Goal: Task Accomplishment & Management: Complete application form

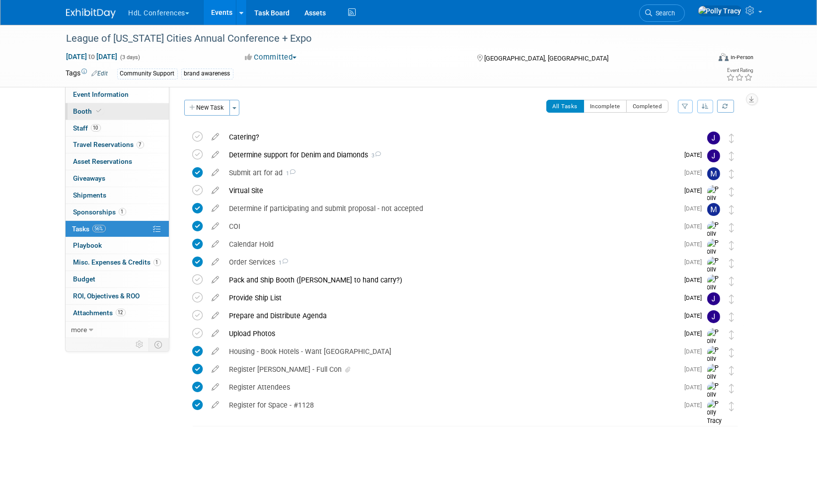
click at [81, 109] on span "Booth" at bounding box center [88, 111] width 30 height 8
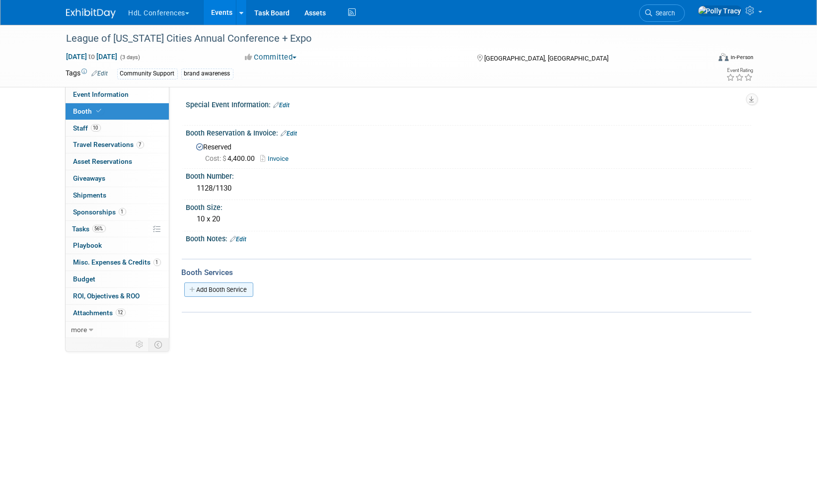
click at [205, 290] on link "Add Booth Service" at bounding box center [218, 290] width 69 height 14
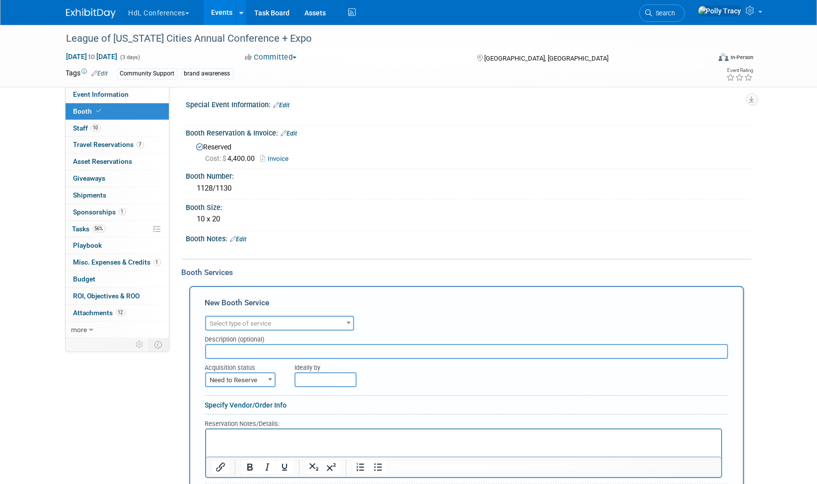
click at [224, 320] on span "Select type of service" at bounding box center [241, 323] width 62 height 7
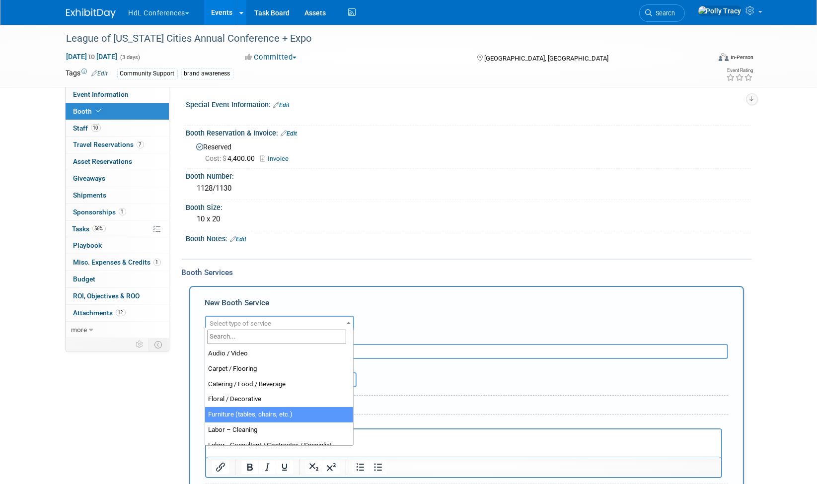
select select "6"
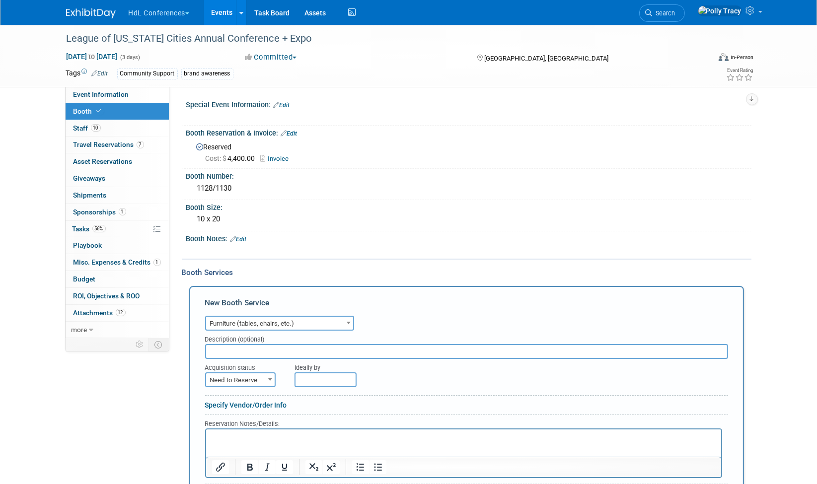
click at [241, 348] on input "text" at bounding box center [466, 351] width 523 height 15
type input "including 500w power and carpet and pad"
click at [237, 373] on span "Need to Reserve" at bounding box center [240, 380] width 69 height 14
select select "2"
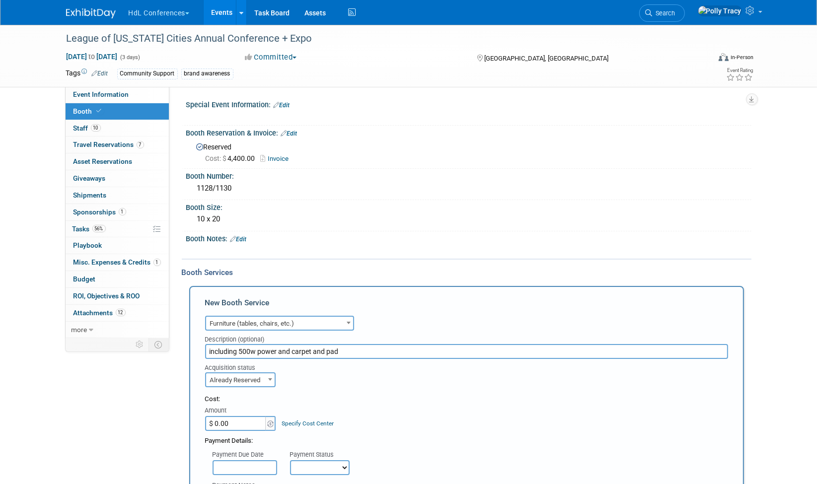
click at [237, 421] on input "$ 0.00" at bounding box center [236, 423] width 62 height 15
click at [252, 419] on input "$ 3,148.00" at bounding box center [236, 423] width 62 height 15
type input "$ 3,142.85"
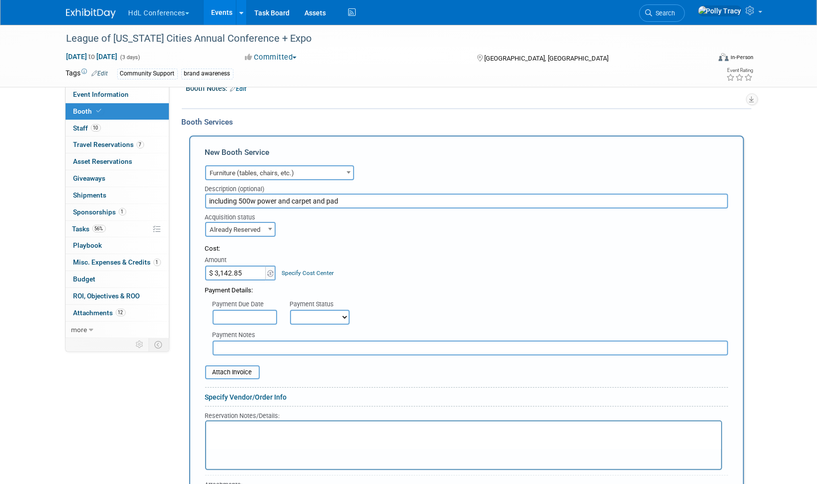
scroll to position [208, 0]
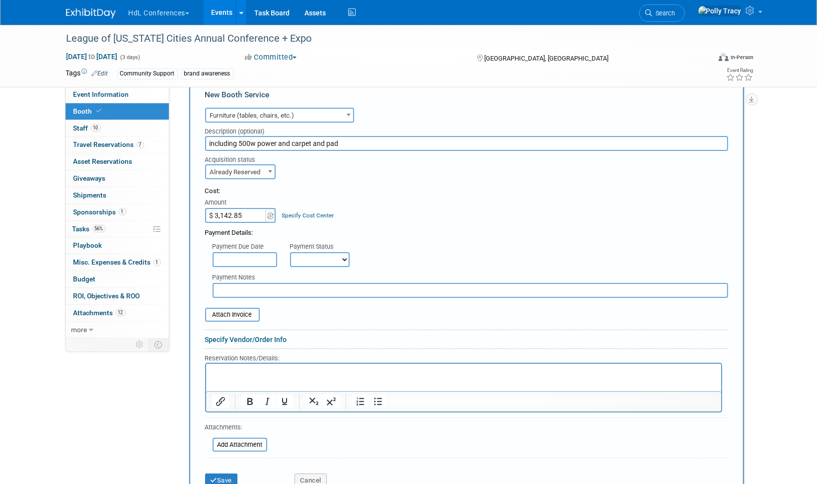
click at [313, 255] on select "Not Paid Yet Partially Paid Paid in Full" at bounding box center [320, 259] width 60 height 15
select select "1"
click at [290, 252] on select "Not Paid Yet Partially Paid Paid in Full" at bounding box center [320, 259] width 60 height 15
click at [272, 284] on input "text" at bounding box center [470, 290] width 515 height 15
type input "Johnny's Card"
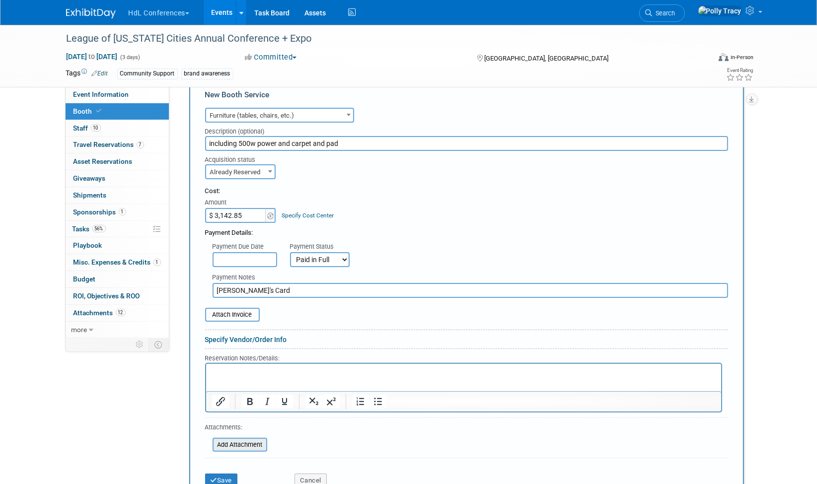
click at [234, 441] on input "file" at bounding box center [207, 445] width 118 height 12
click at [254, 454] on input "file" at bounding box center [207, 459] width 118 height 12
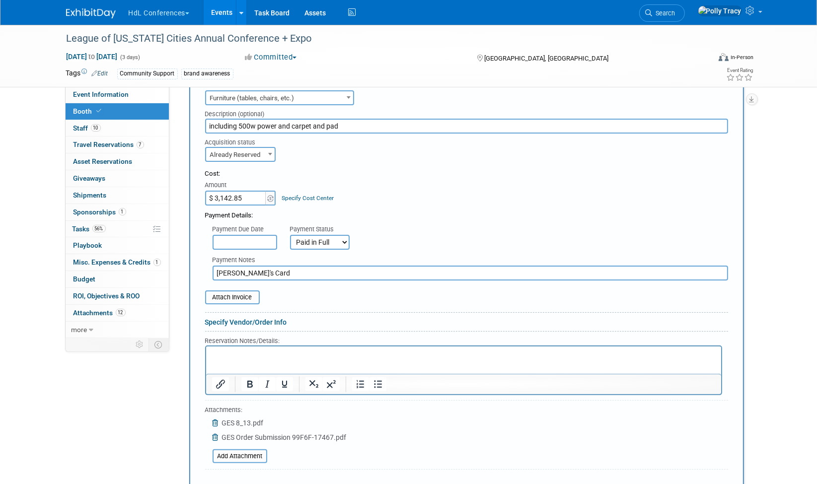
scroll to position [281, 0]
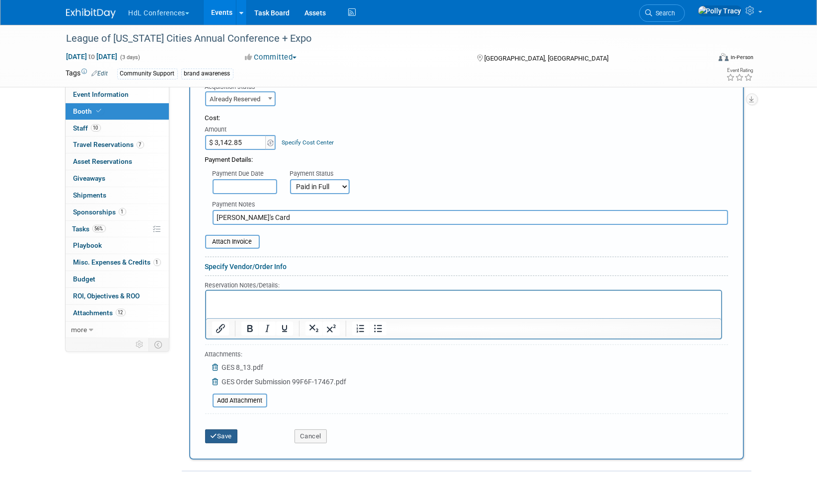
click at [225, 431] on button "Save" at bounding box center [221, 437] width 33 height 14
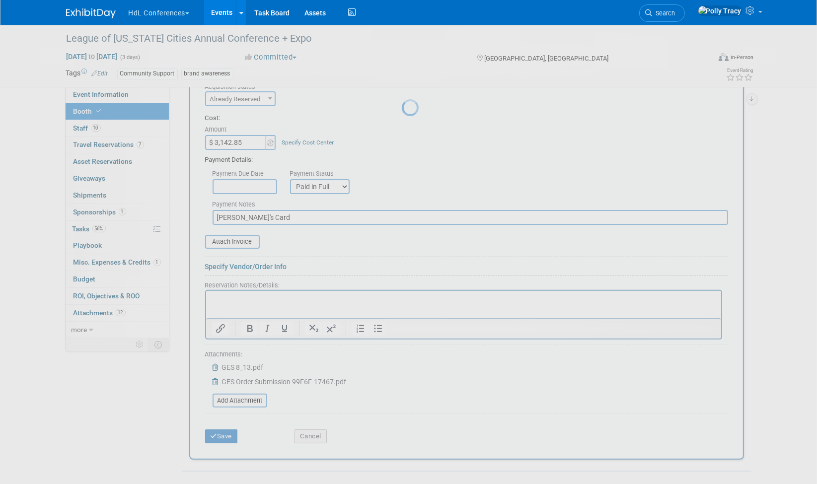
scroll to position [0, 0]
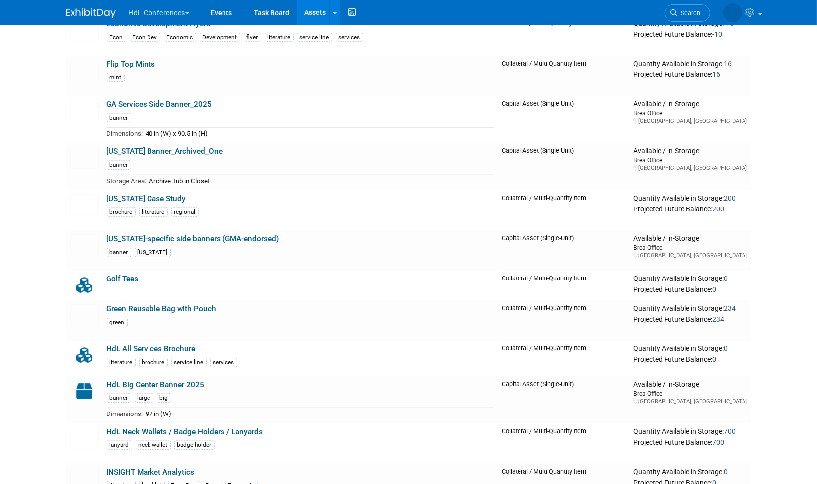
scroll to position [1132, 0]
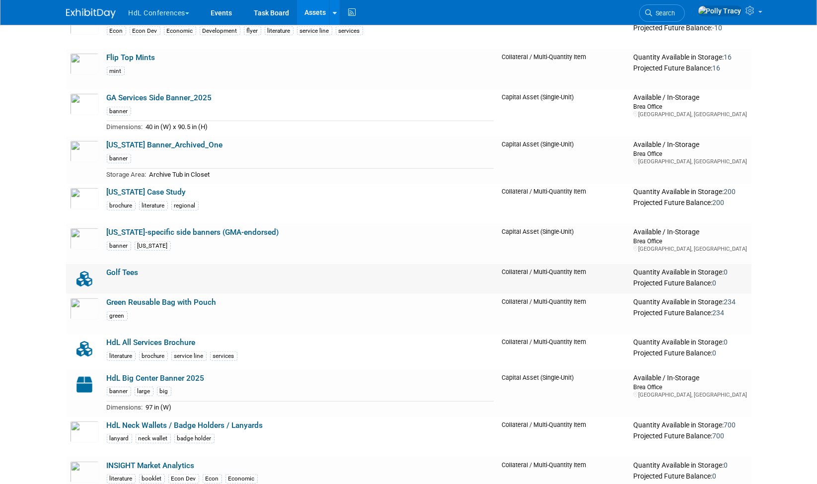
click at [115, 269] on link "Golf Tees" at bounding box center [123, 272] width 32 height 9
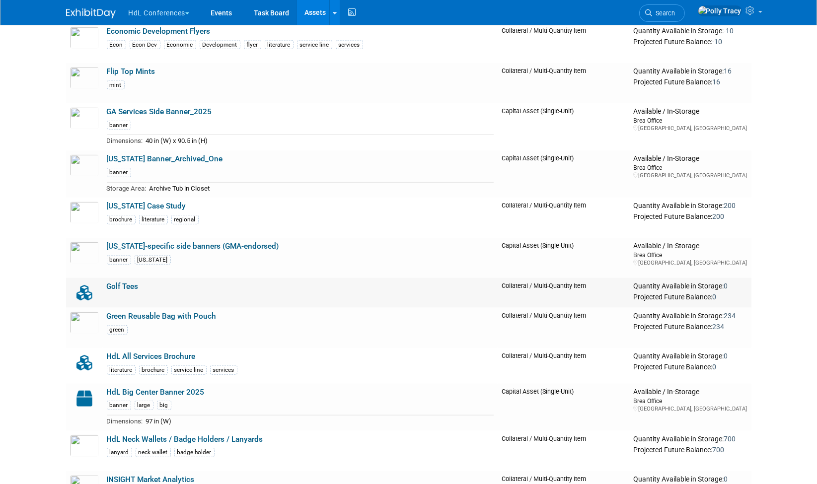
scroll to position [1117, 0]
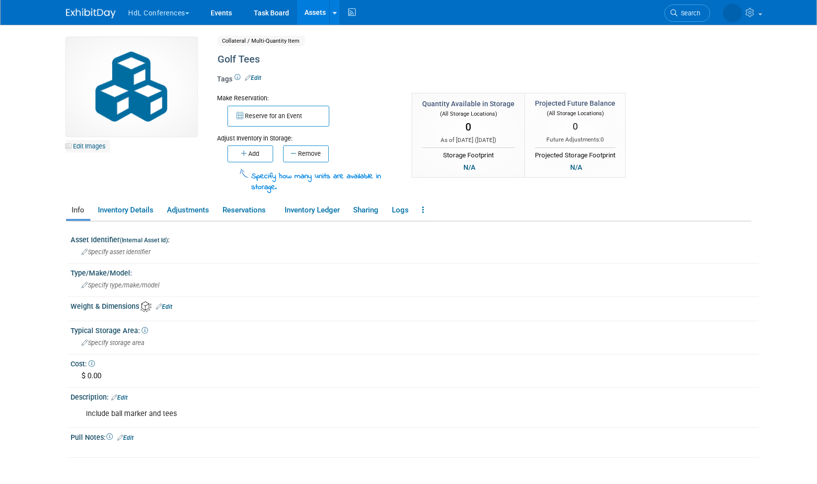
click at [90, 146] on link "Edit Images" at bounding box center [88, 146] width 44 height 12
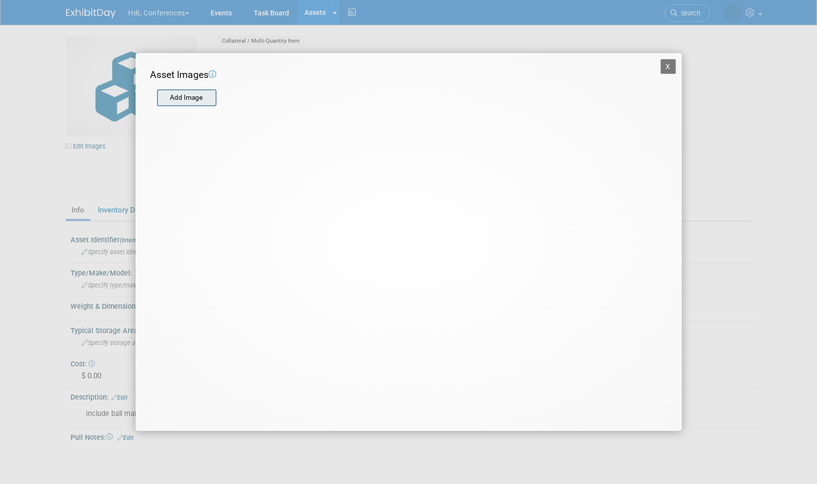
click at [189, 97] on input "file" at bounding box center [156, 97] width 118 height 15
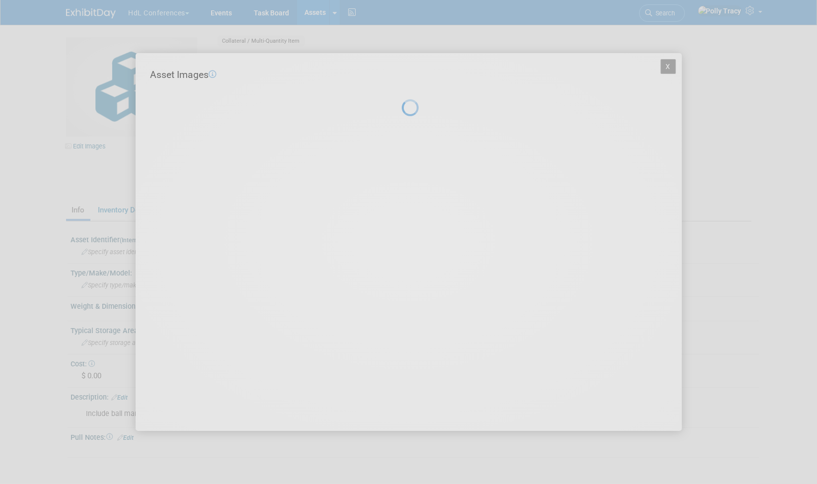
drag, startPoint x: 430, startPoint y: 222, endPoint x: 433, endPoint y: 257, distance: 35.4
click at [416, 257] on div at bounding box center [409, 242] width 14 height 484
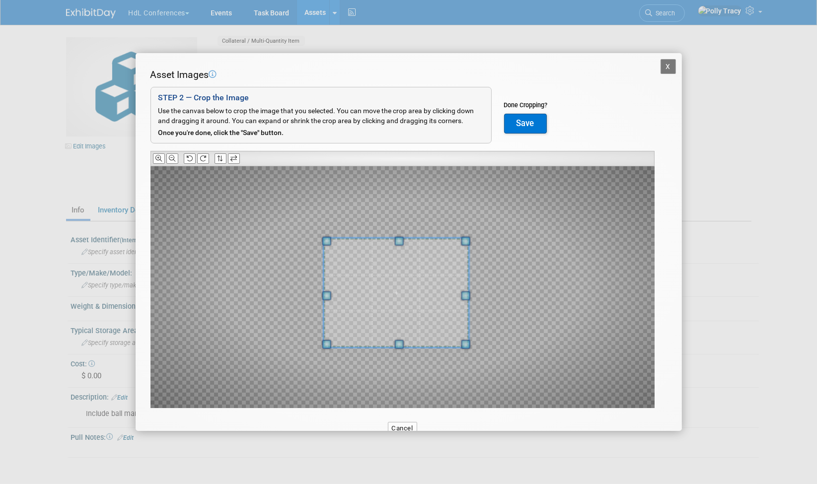
click at [409, 306] on span at bounding box center [395, 292] width 145 height 109
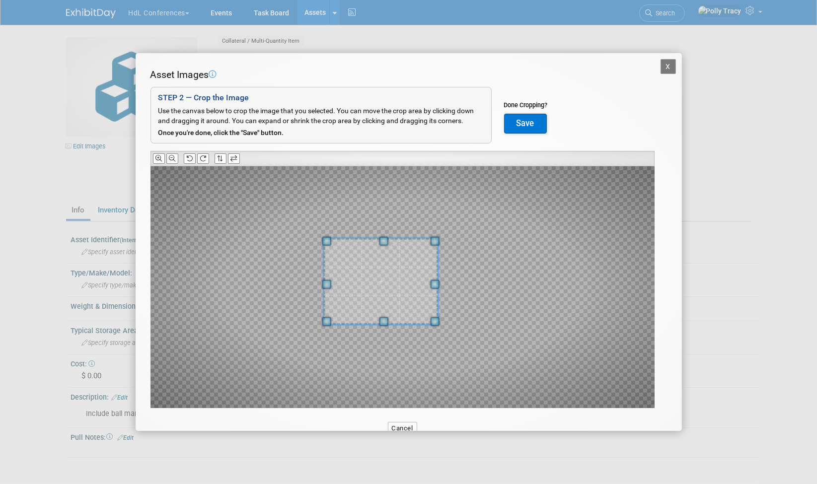
click at [433, 356] on div at bounding box center [402, 287] width 504 height 242
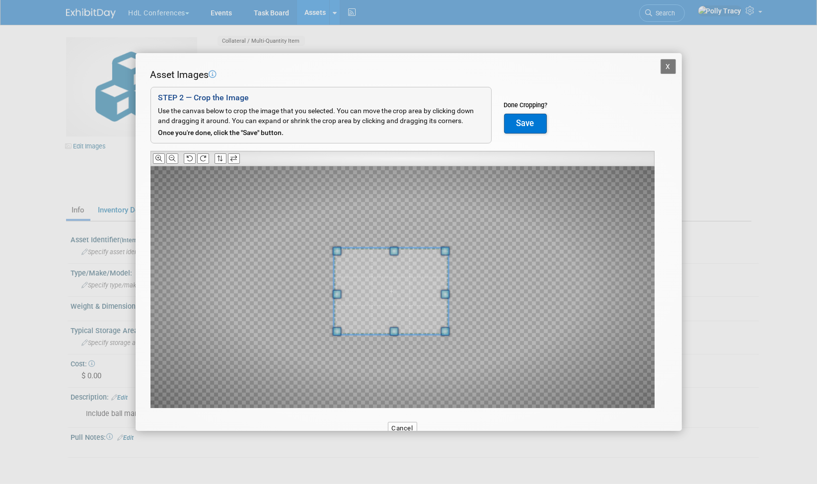
click at [398, 287] on span at bounding box center [391, 291] width 115 height 86
click at [346, 329] on div at bounding box center [402, 287] width 504 height 242
click at [399, 291] on span at bounding box center [395, 295] width 105 height 79
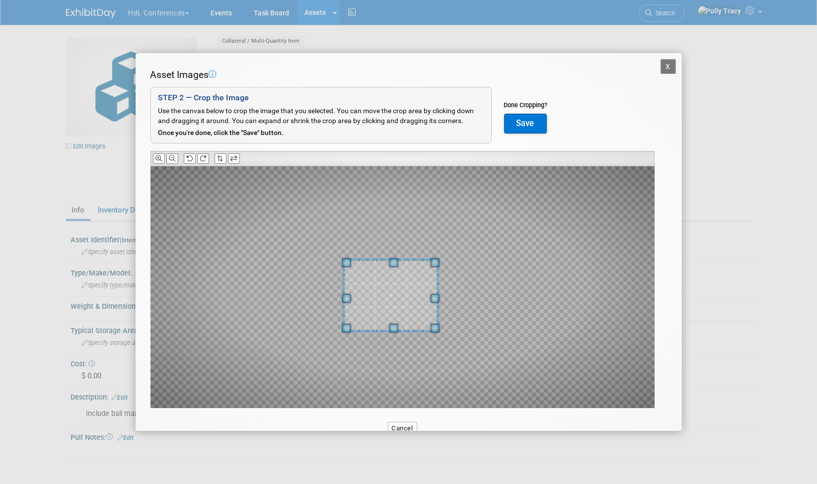
click at [434, 302] on span at bounding box center [435, 298] width 9 height 9
click at [395, 292] on span at bounding box center [390, 298] width 95 height 71
click at [520, 123] on button "Save" at bounding box center [525, 124] width 43 height 20
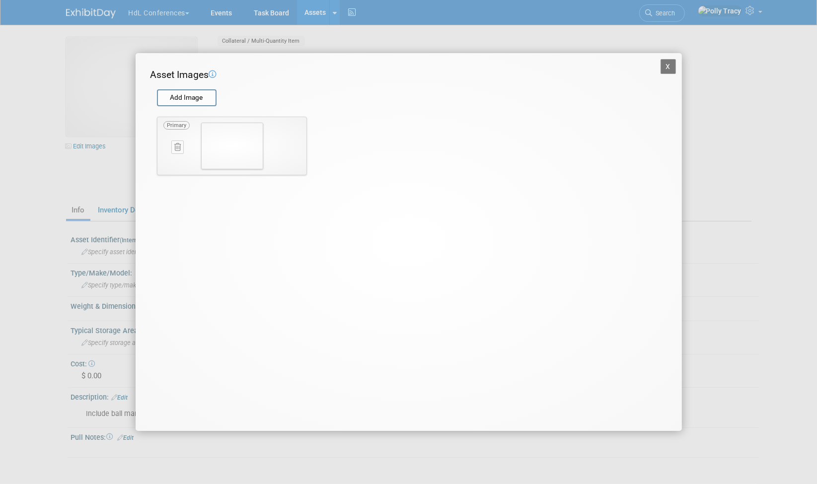
click at [672, 67] on button "X" at bounding box center [668, 66] width 16 height 15
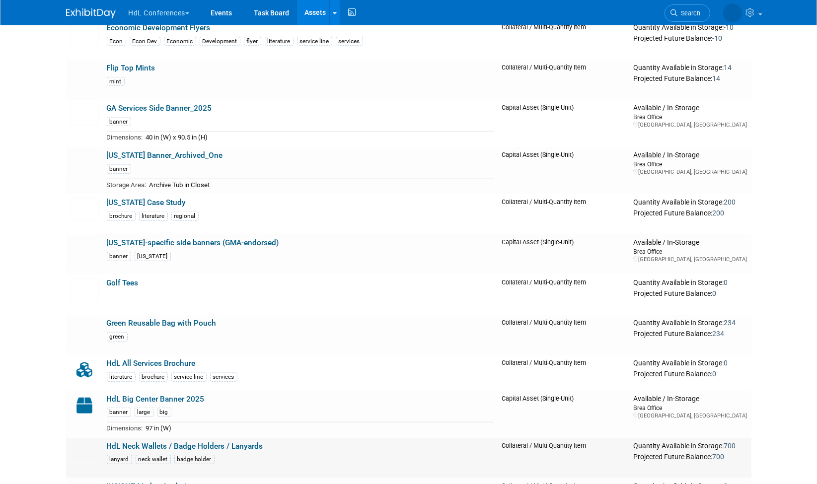
scroll to position [1122, 0]
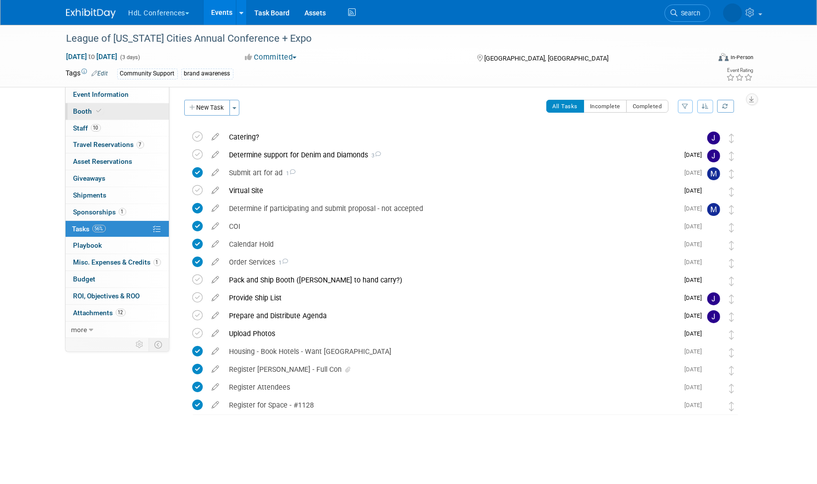
click at [79, 112] on span "Booth" at bounding box center [88, 111] width 30 height 8
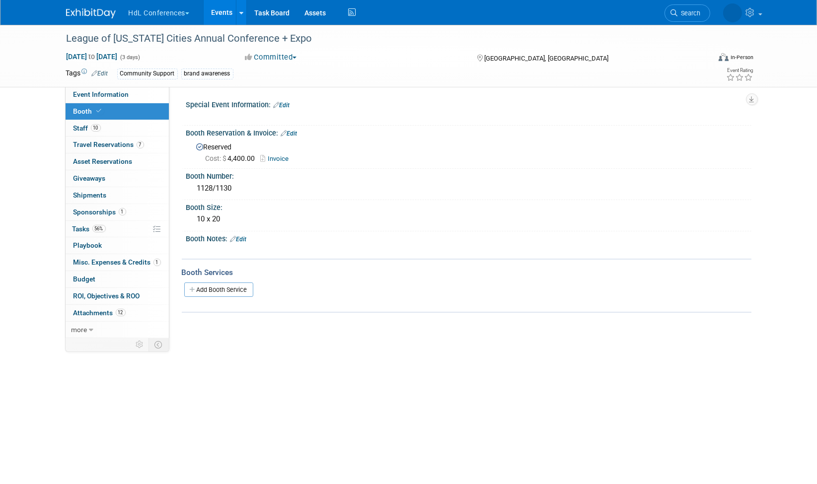
click at [222, 290] on link "Add Booth Service" at bounding box center [218, 290] width 69 height 14
